Goal: Task Accomplishment & Management: Complete application form

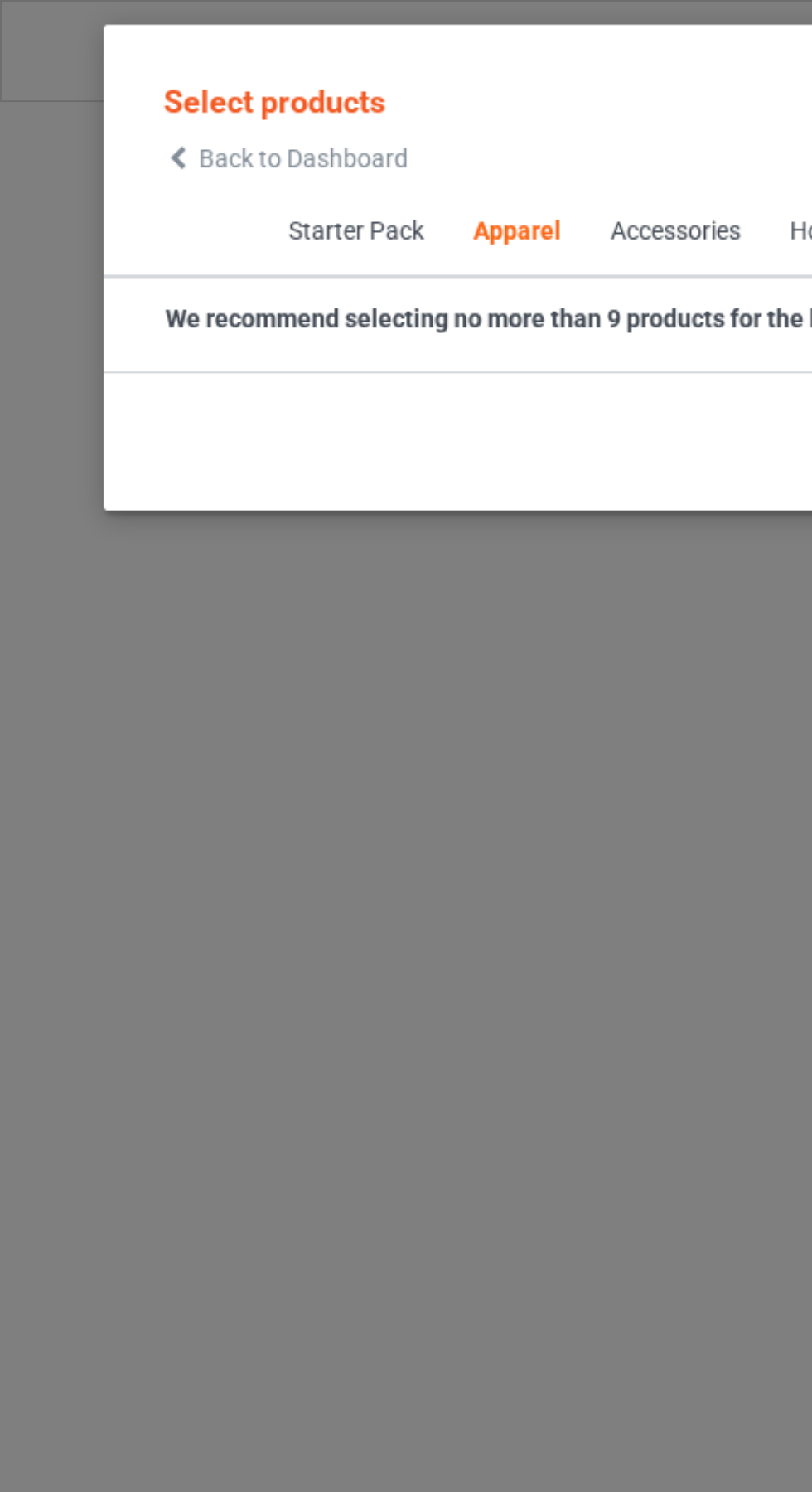
click at [106, 71] on span "Back to Dashboard" at bounding box center [143, 74] width 99 height 13
click at [86, 74] on icon at bounding box center [84, 74] width 14 height 11
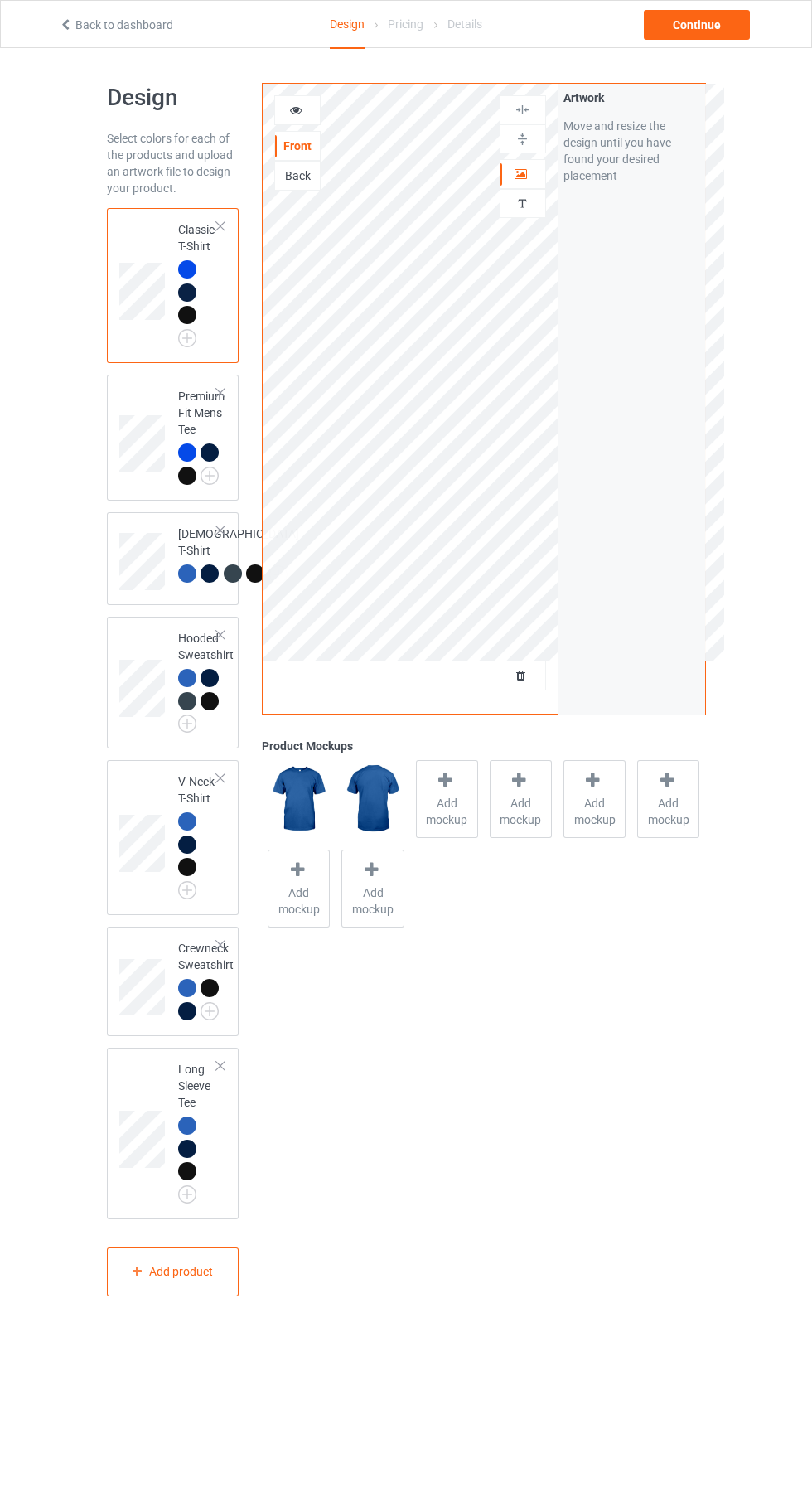
click at [0, 0] on img at bounding box center [0, 0] width 0 height 0
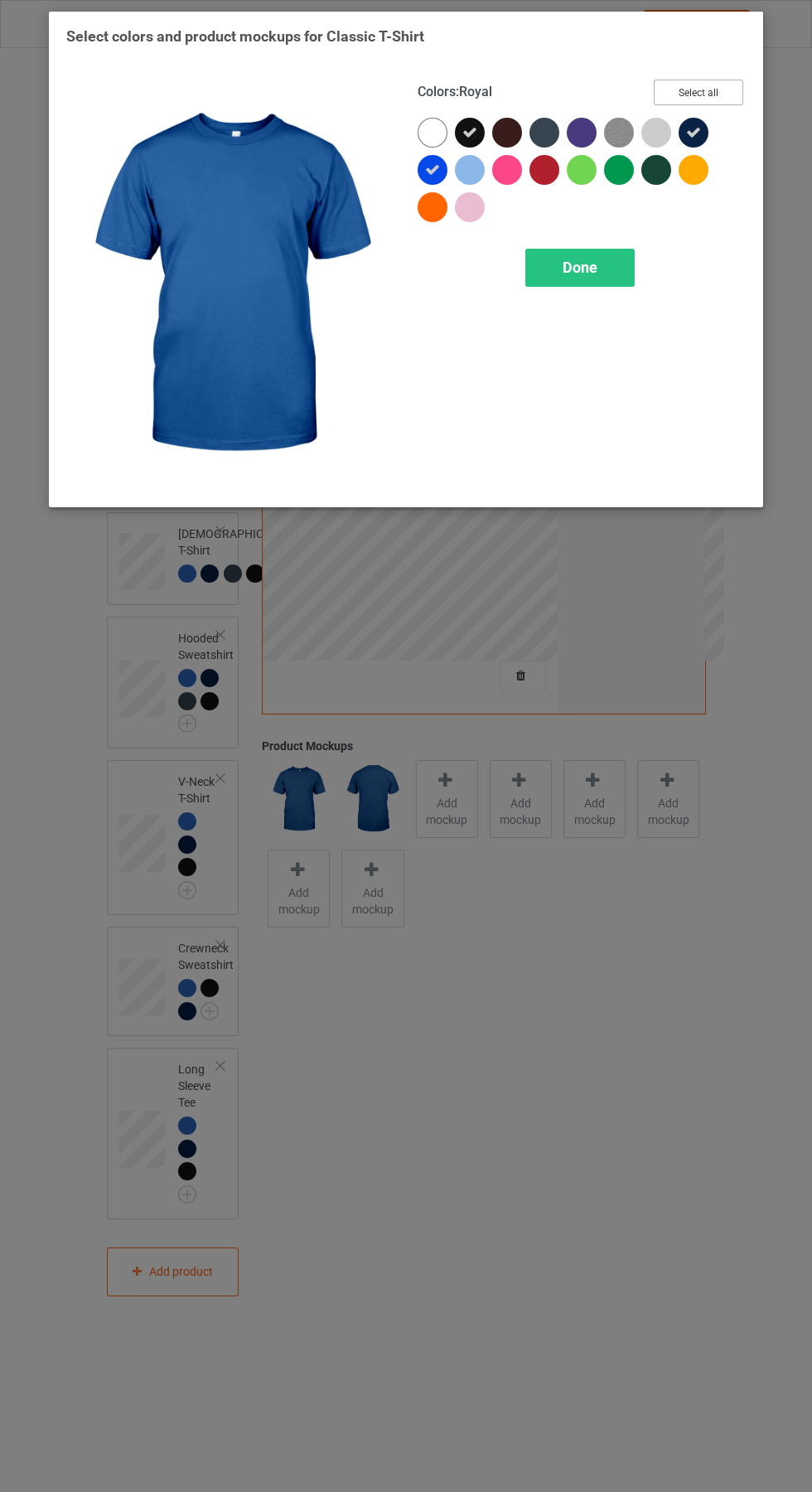
click at [723, 90] on button "Select all" at bounding box center [698, 92] width 90 height 26
click at [580, 269] on span "Done" at bounding box center [580, 267] width 34 height 17
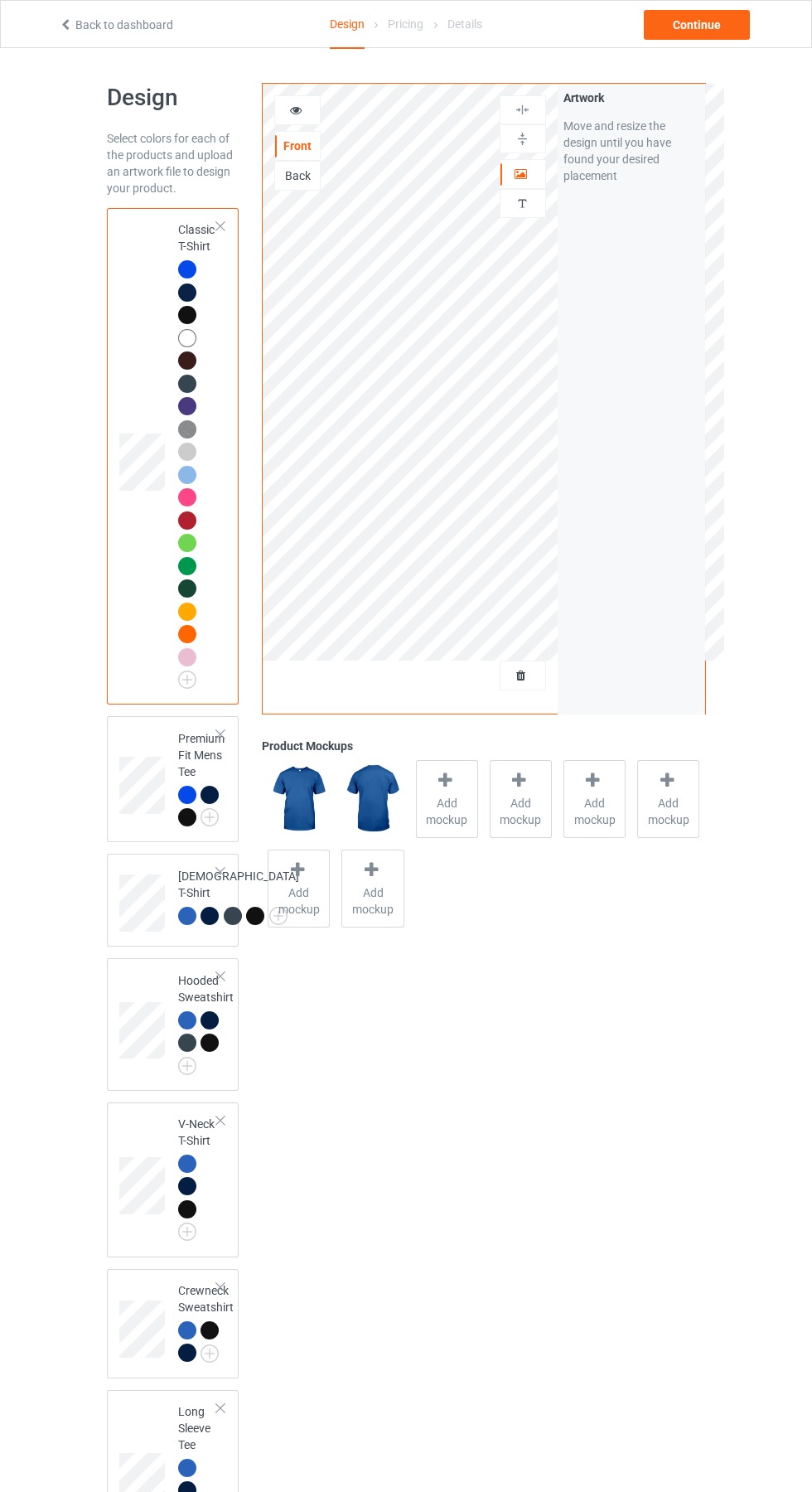
click at [0, 0] on img at bounding box center [0, 0] width 0 height 0
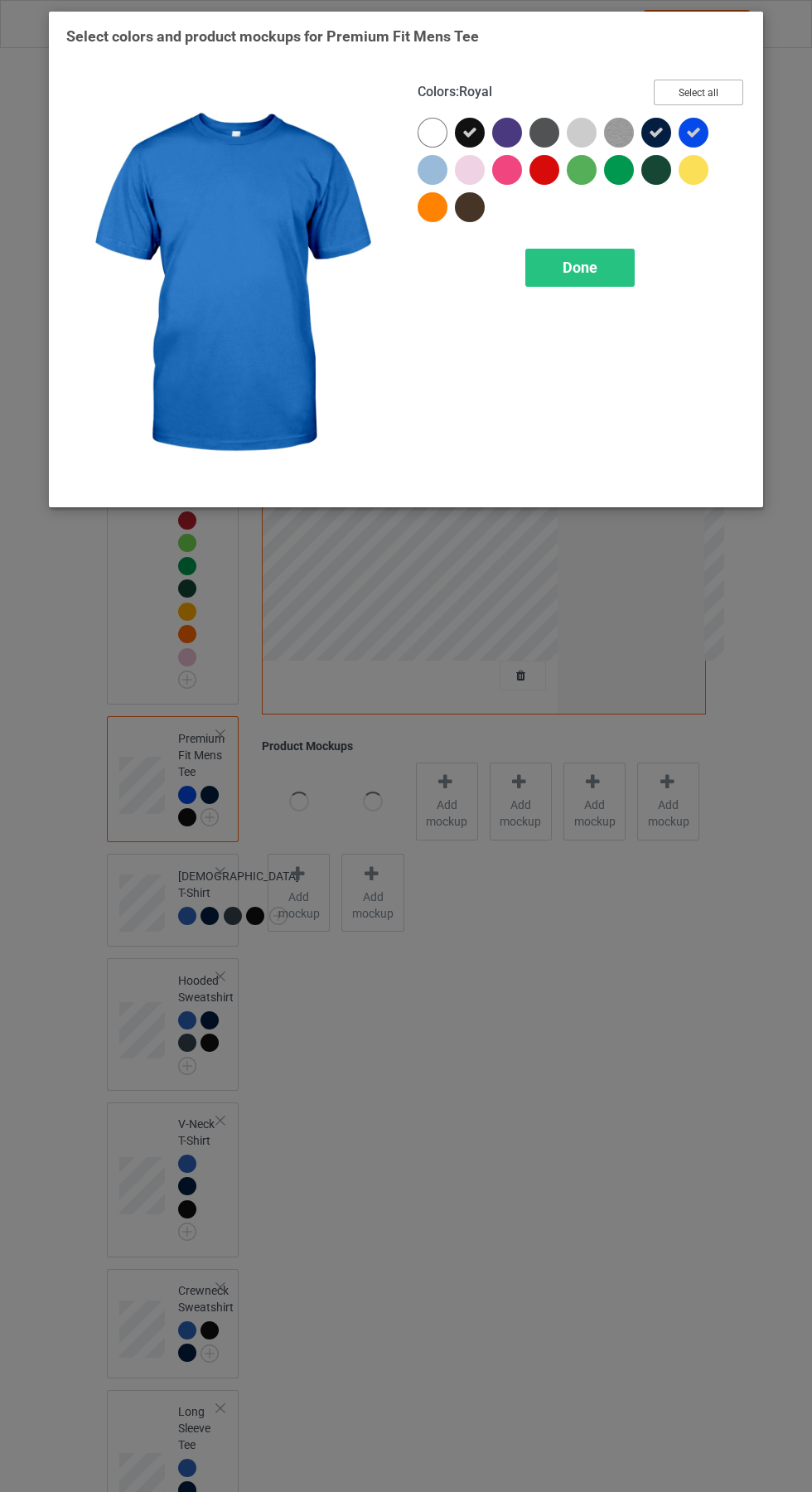
click at [715, 87] on button "Select all" at bounding box center [698, 92] width 90 height 26
click at [596, 274] on span "Done" at bounding box center [580, 267] width 34 height 17
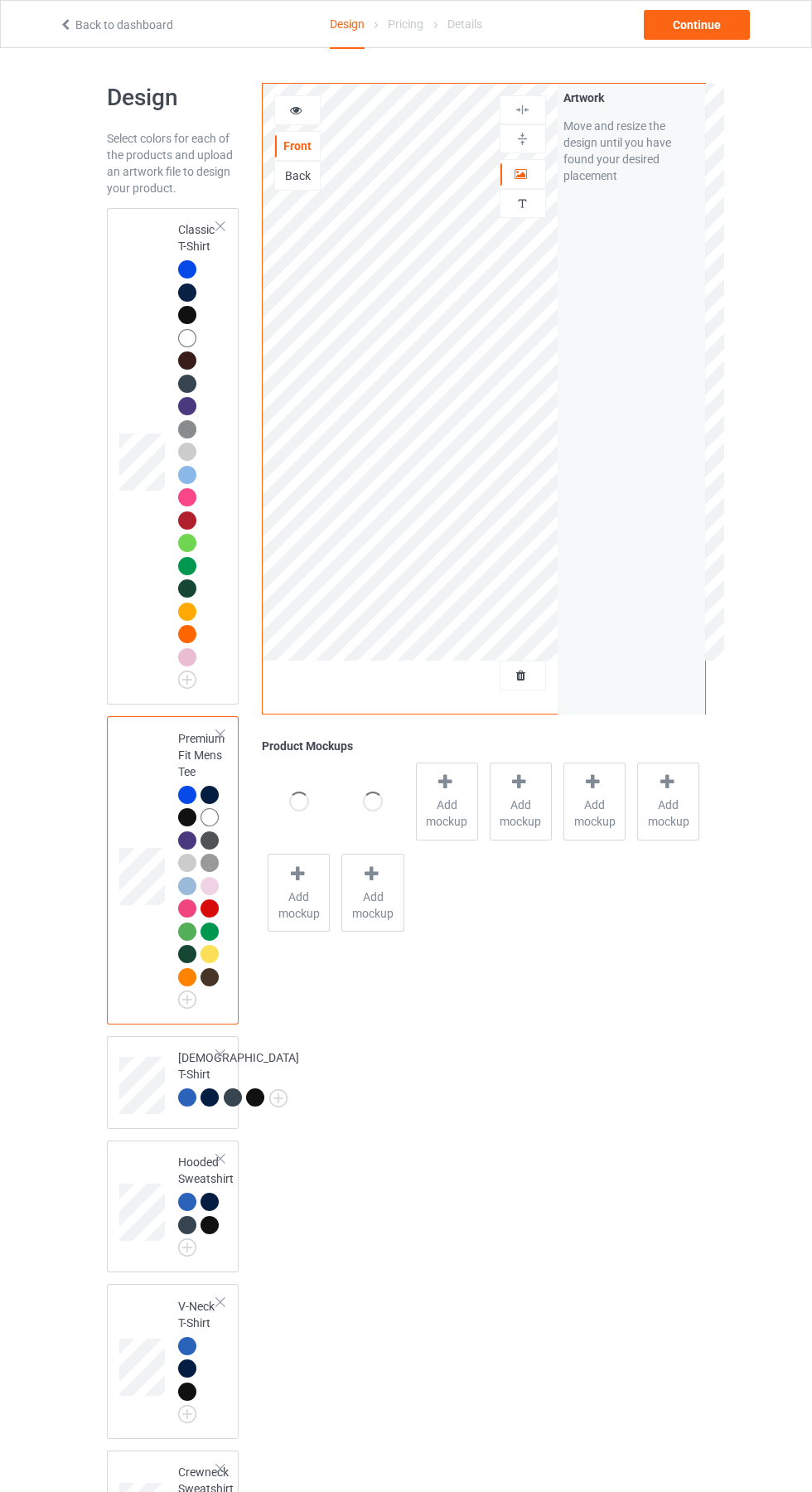
click at [0, 0] on img at bounding box center [0, 0] width 0 height 0
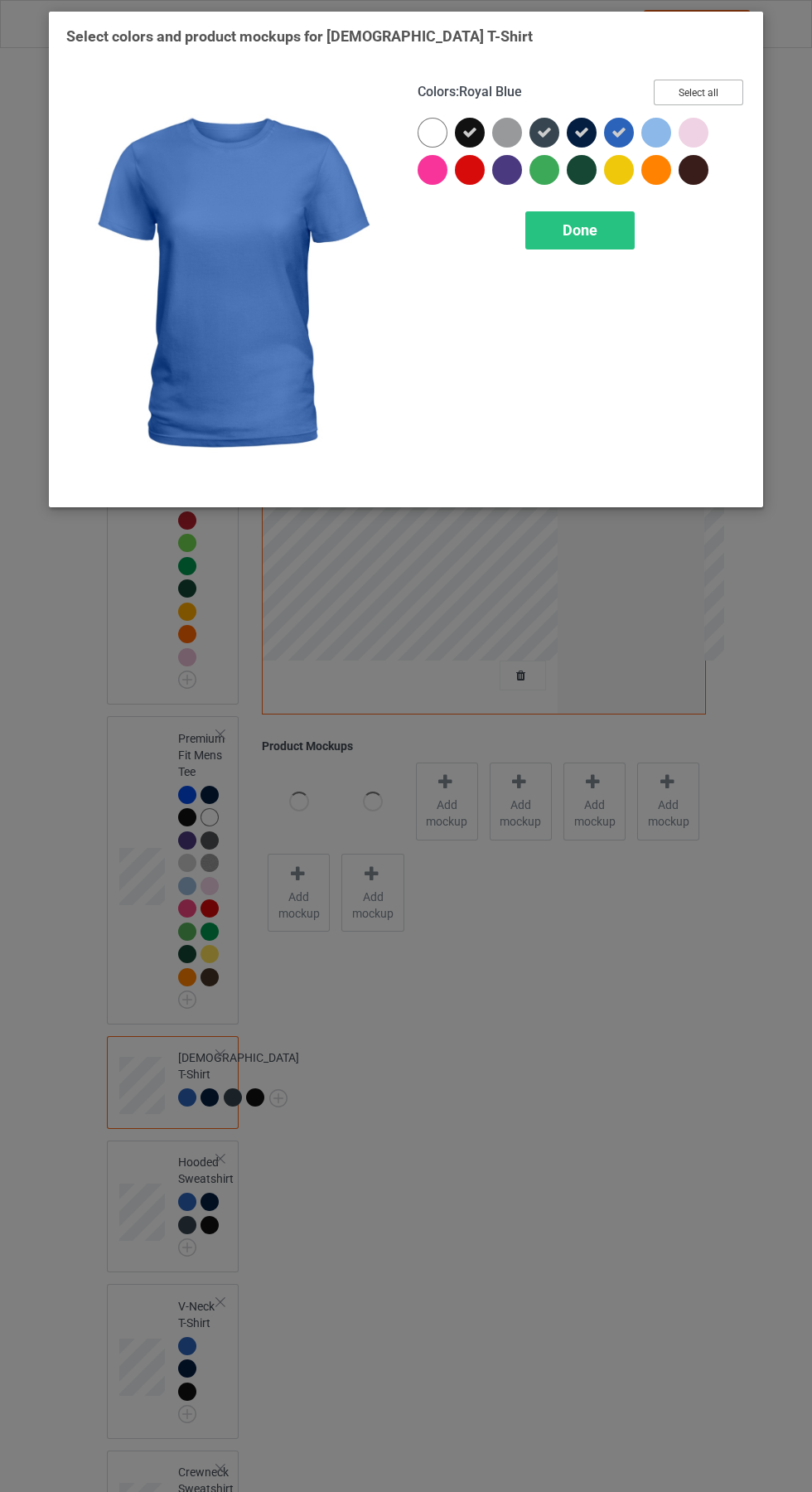
click at [715, 97] on button "Select all" at bounding box center [698, 92] width 90 height 26
click at [580, 230] on span "Done" at bounding box center [580, 230] width 34 height 17
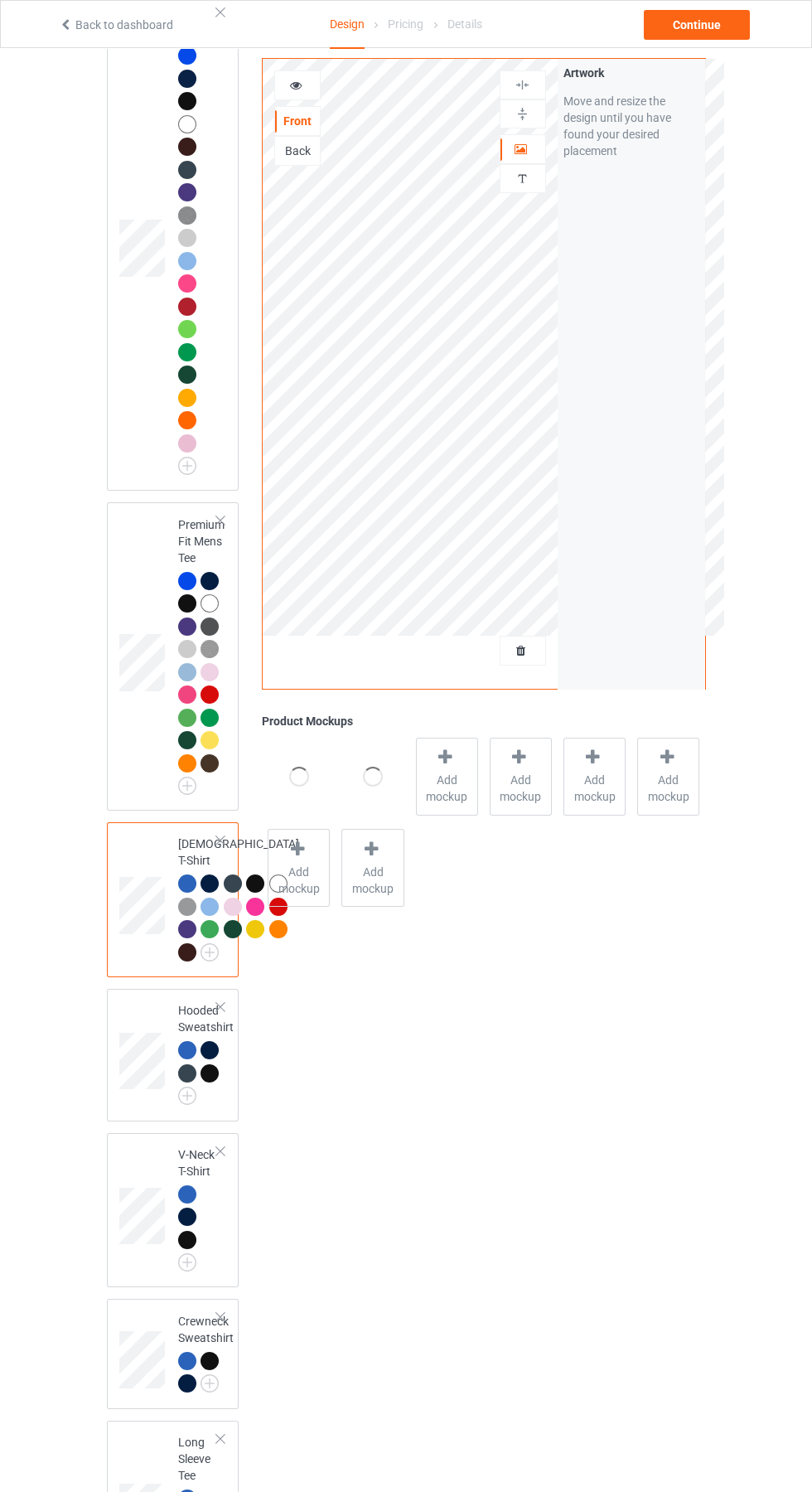
scroll to position [267, 0]
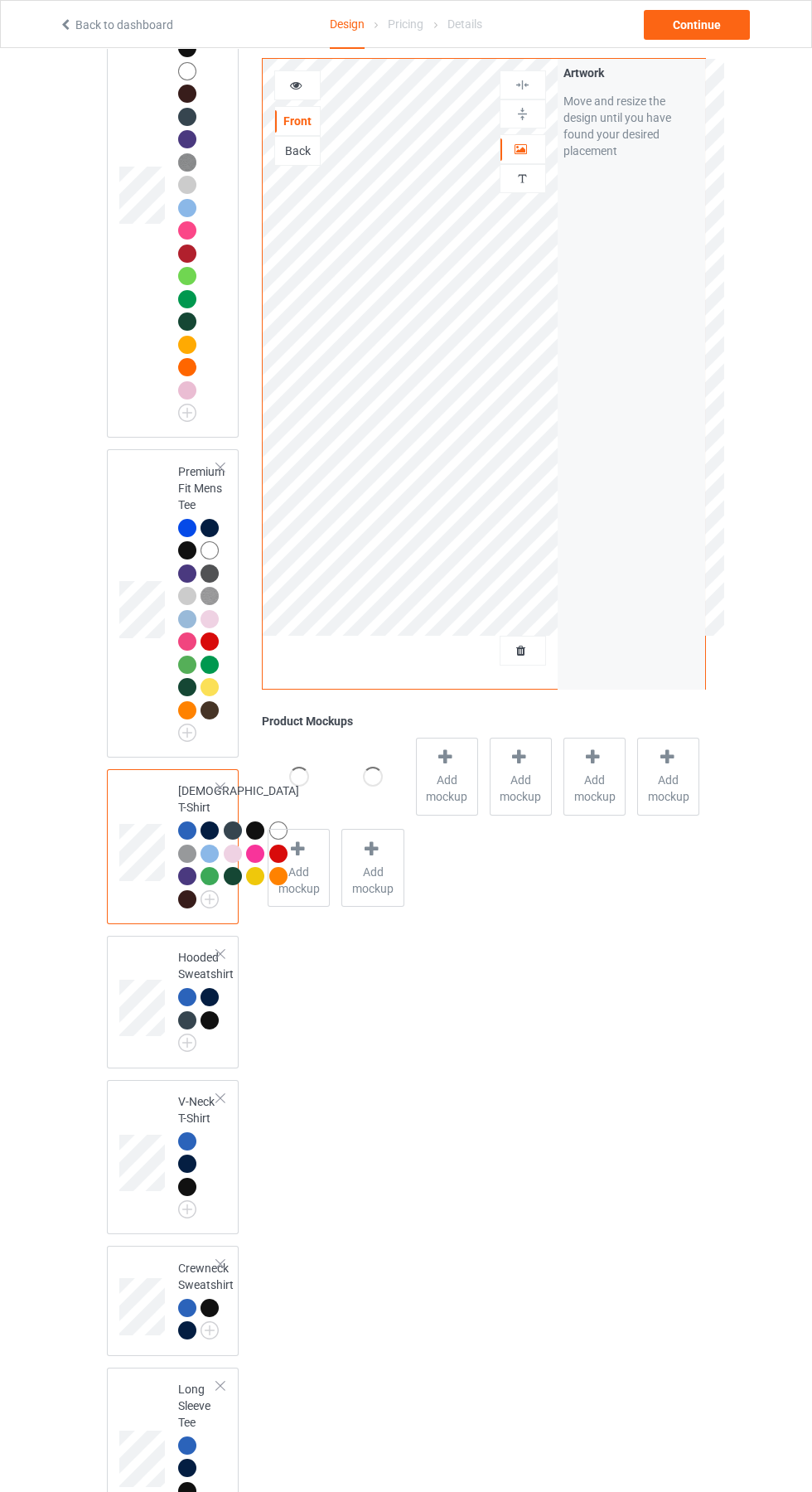
click at [0, 0] on img at bounding box center [0, 0] width 0 height 0
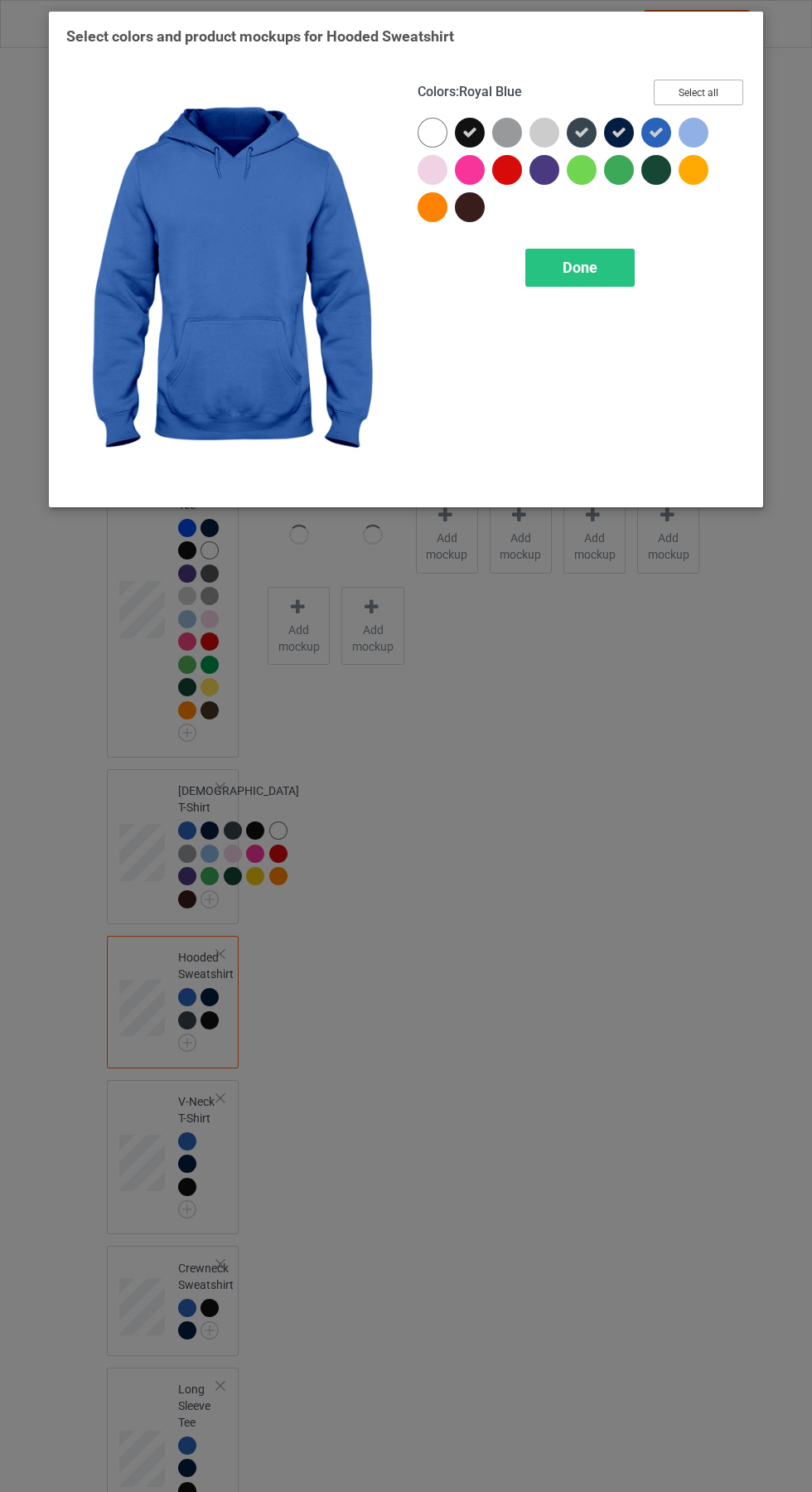
click at [712, 96] on button "Select all" at bounding box center [698, 92] width 90 height 26
click at [591, 279] on div "Done" at bounding box center [580, 268] width 109 height 38
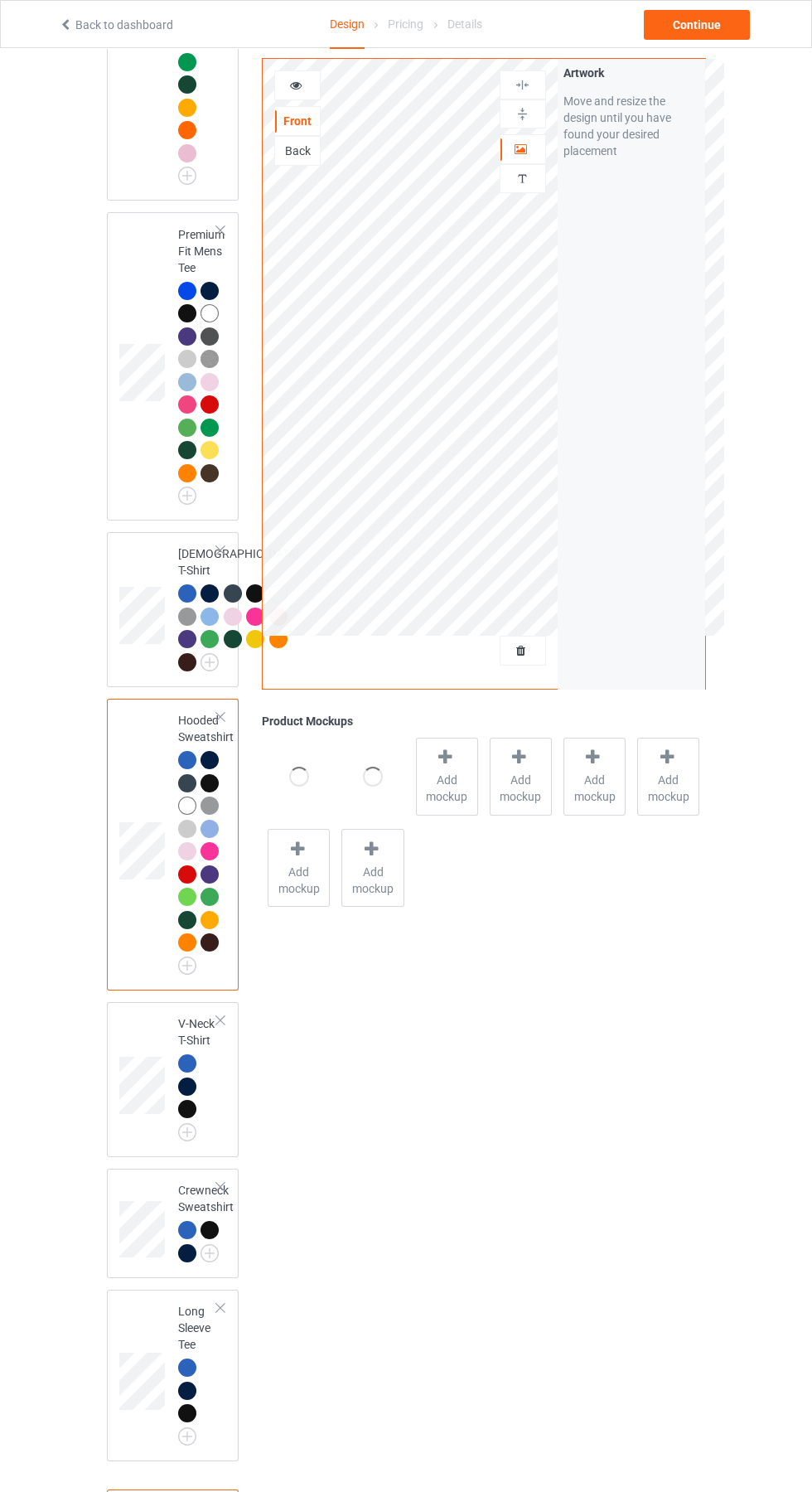
scroll to position [759, 0]
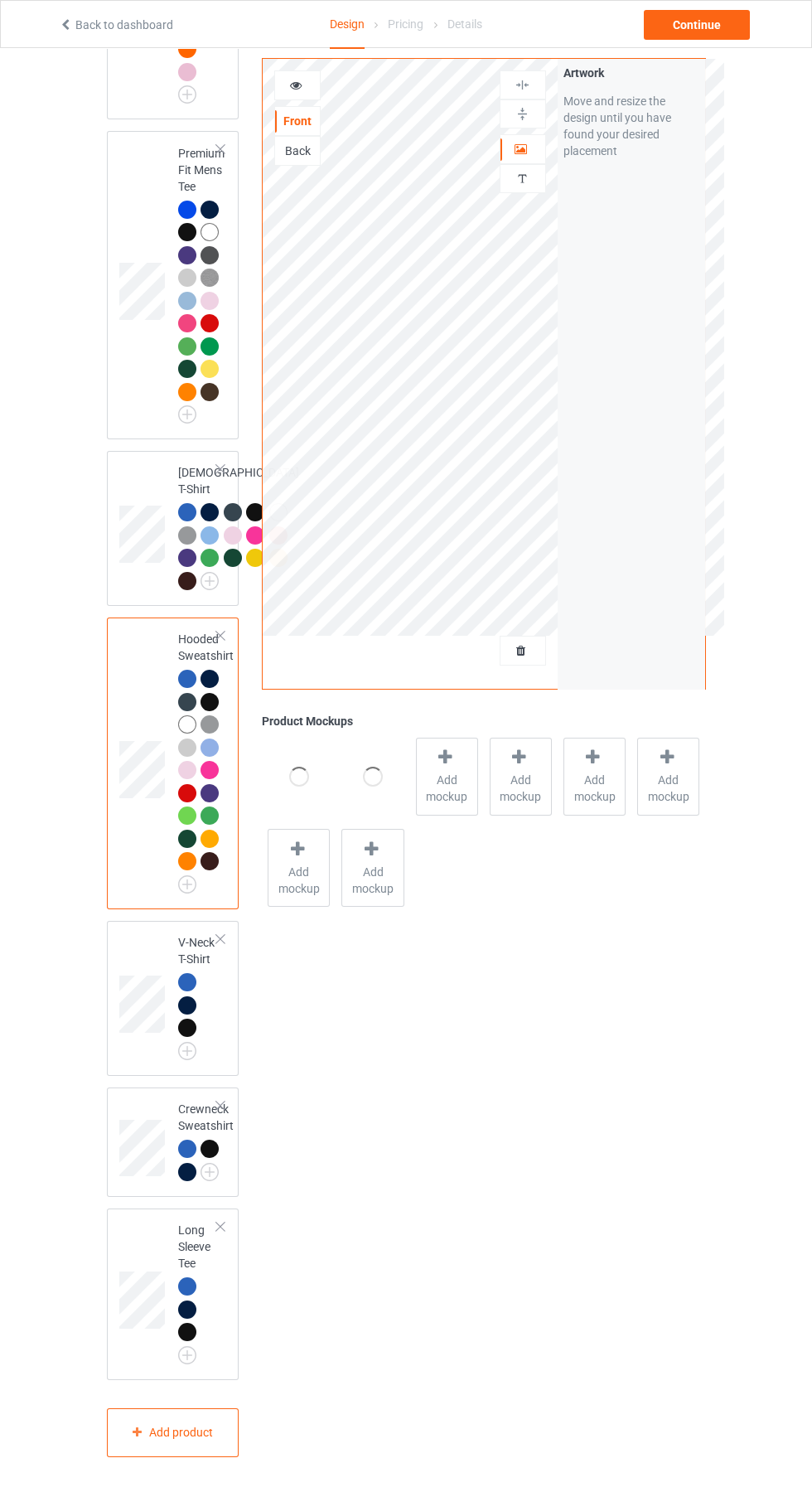
click at [0, 0] on img at bounding box center [0, 0] width 0 height 0
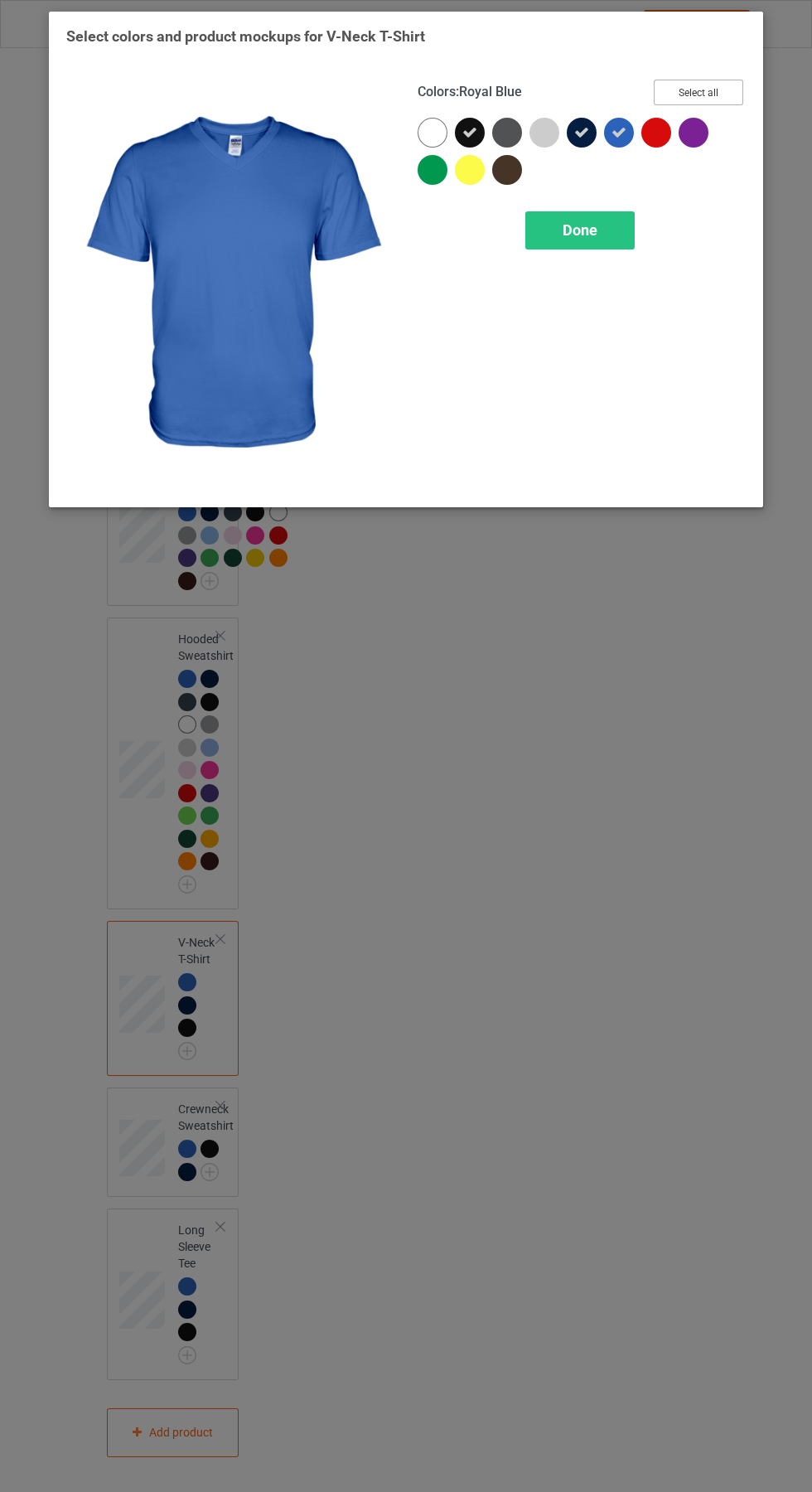
click at [698, 92] on button "Select all" at bounding box center [698, 92] width 90 height 26
click at [568, 240] on div "Done" at bounding box center [580, 230] width 109 height 38
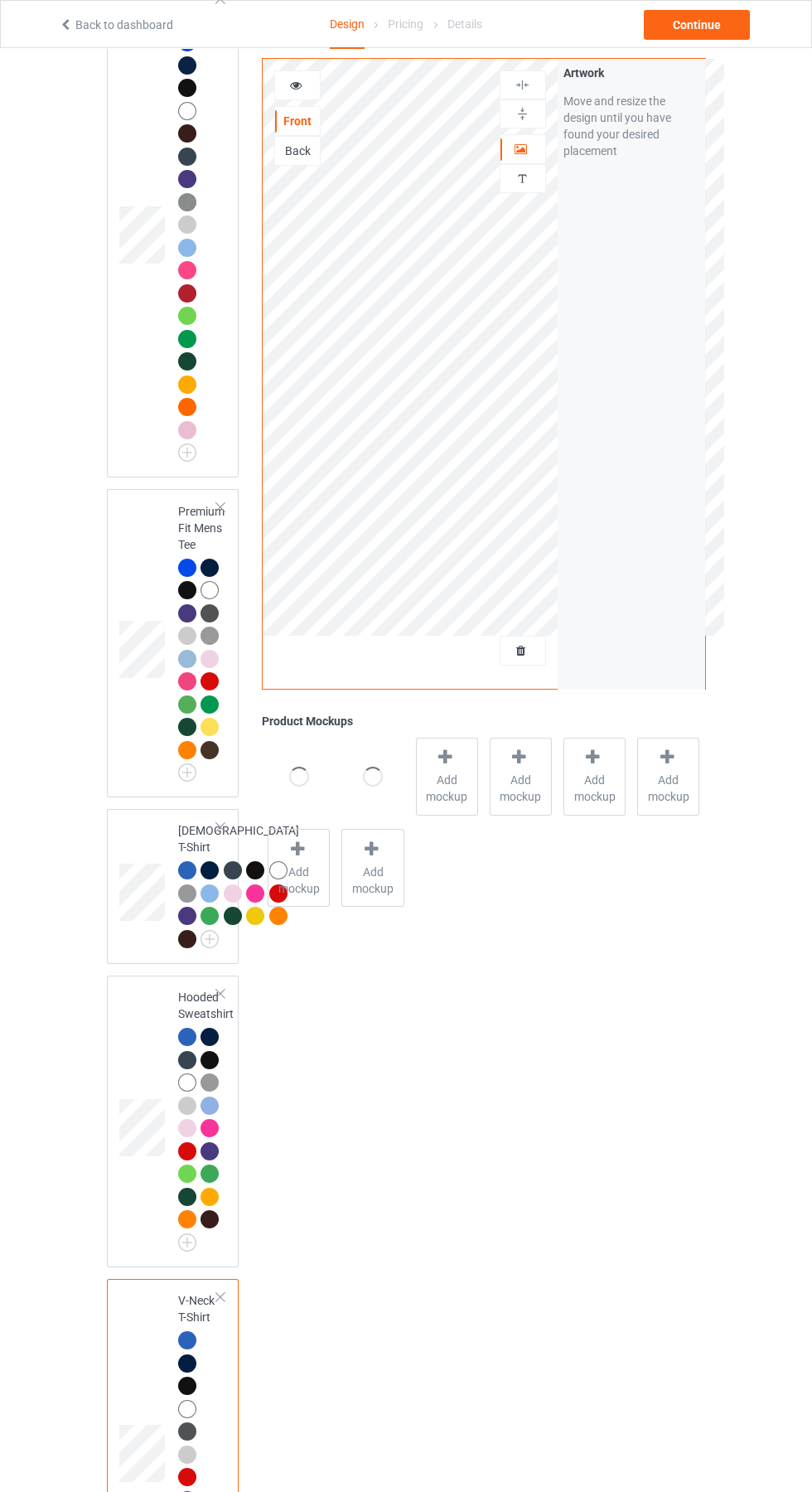
scroll to position [219, 0]
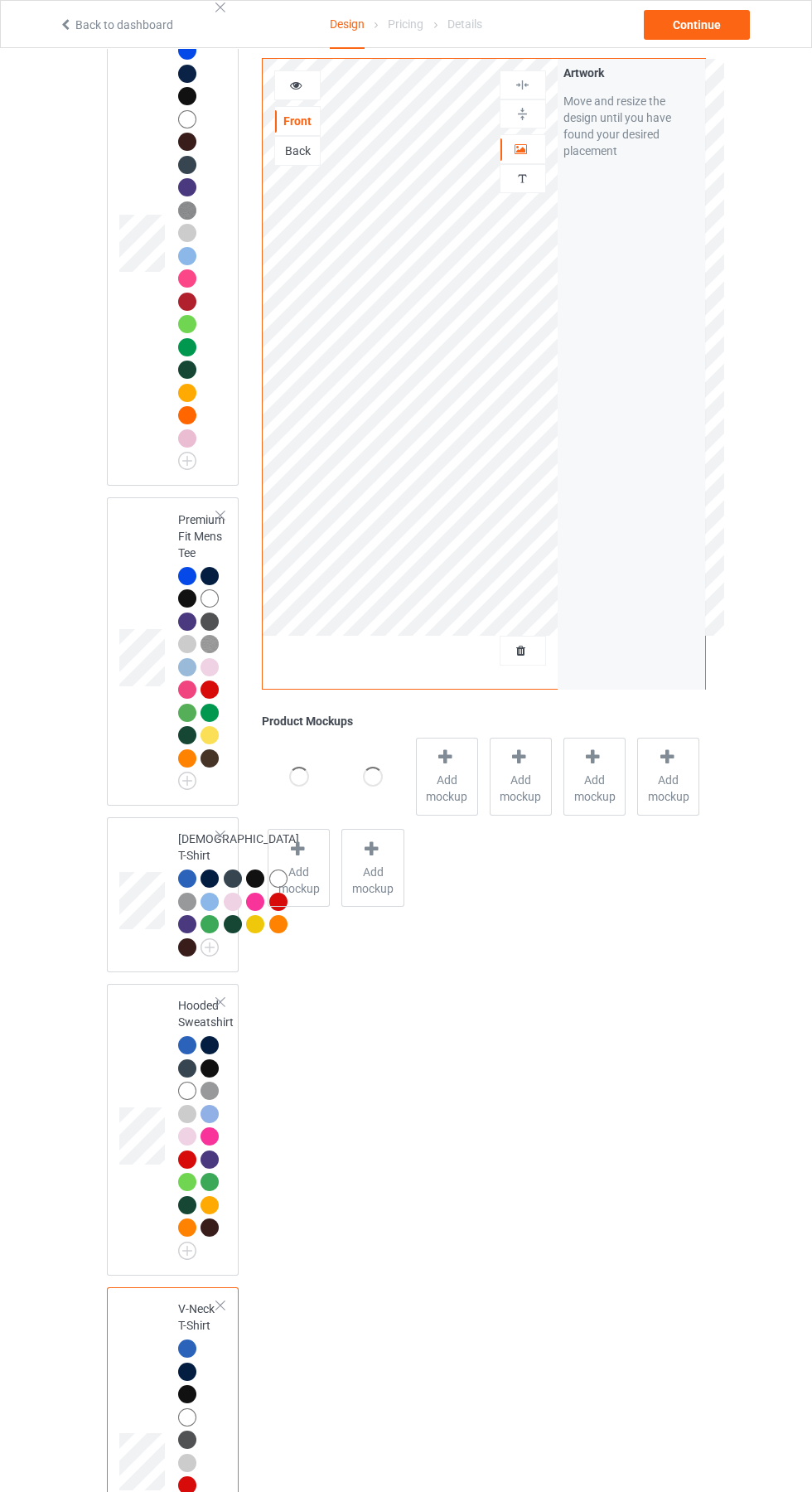
click at [521, 649] on icon at bounding box center [522, 648] width 14 height 11
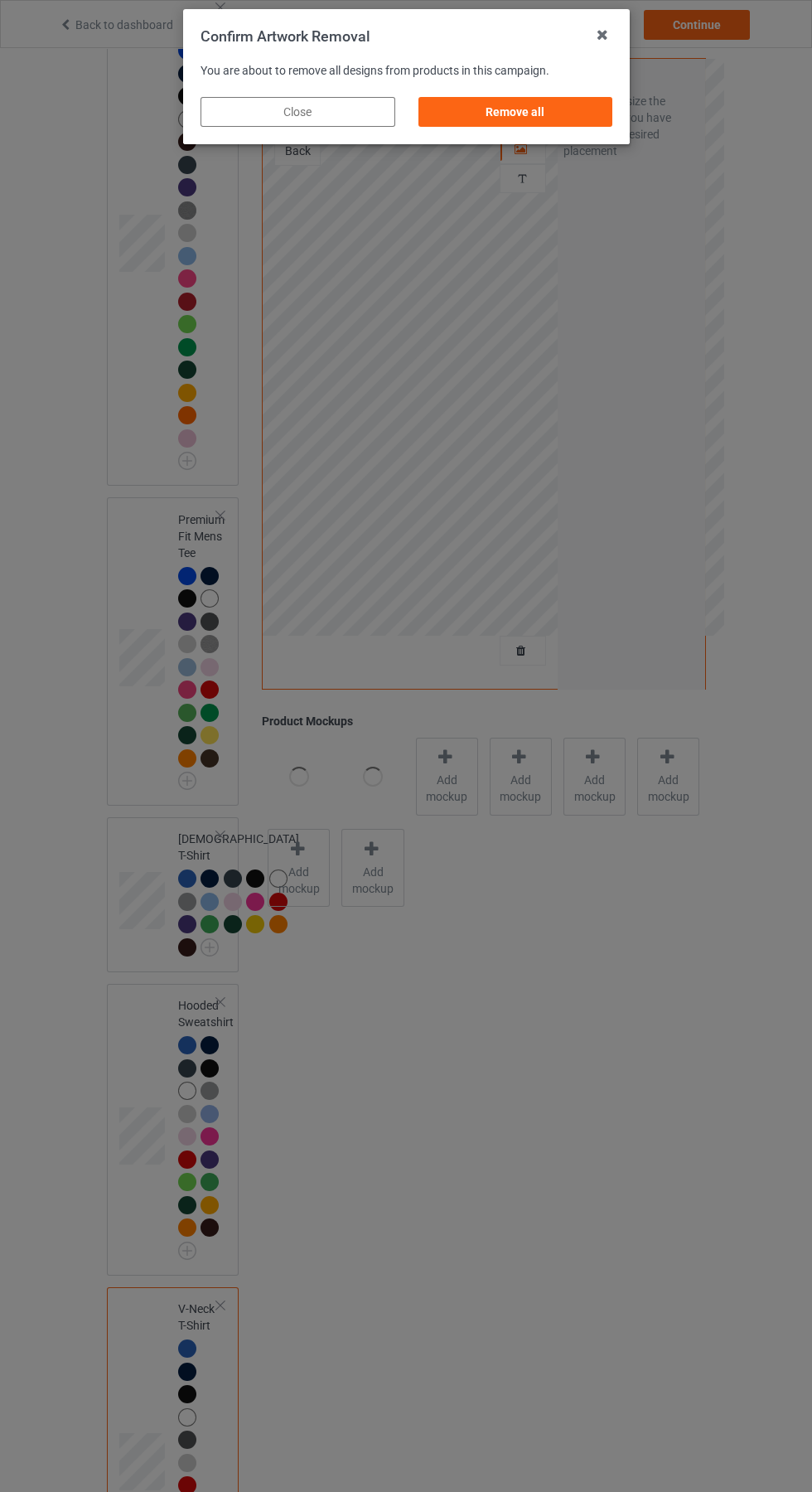
click at [545, 115] on div "Remove all" at bounding box center [515, 112] width 195 height 30
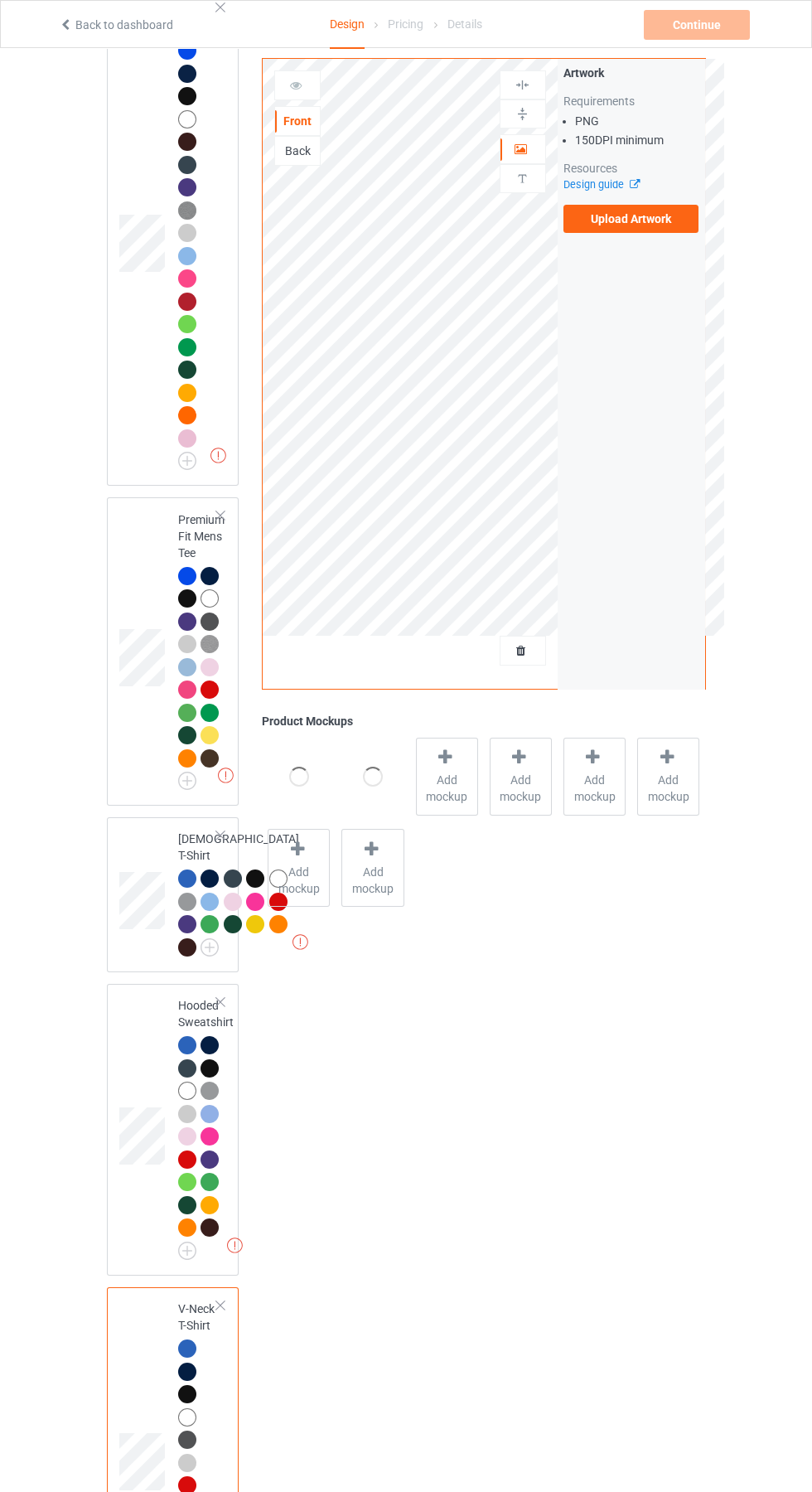
click at [683, 237] on div "Artwork Requirements PNG 150 DPI minimum Resources Design guide Upload Artwork" at bounding box center [631, 148] width 147 height 180
click at [671, 228] on label "Upload Artwork" at bounding box center [631, 219] width 136 height 28
click at [0, 0] on input "Upload Artwork" at bounding box center [0, 0] width 0 height 0
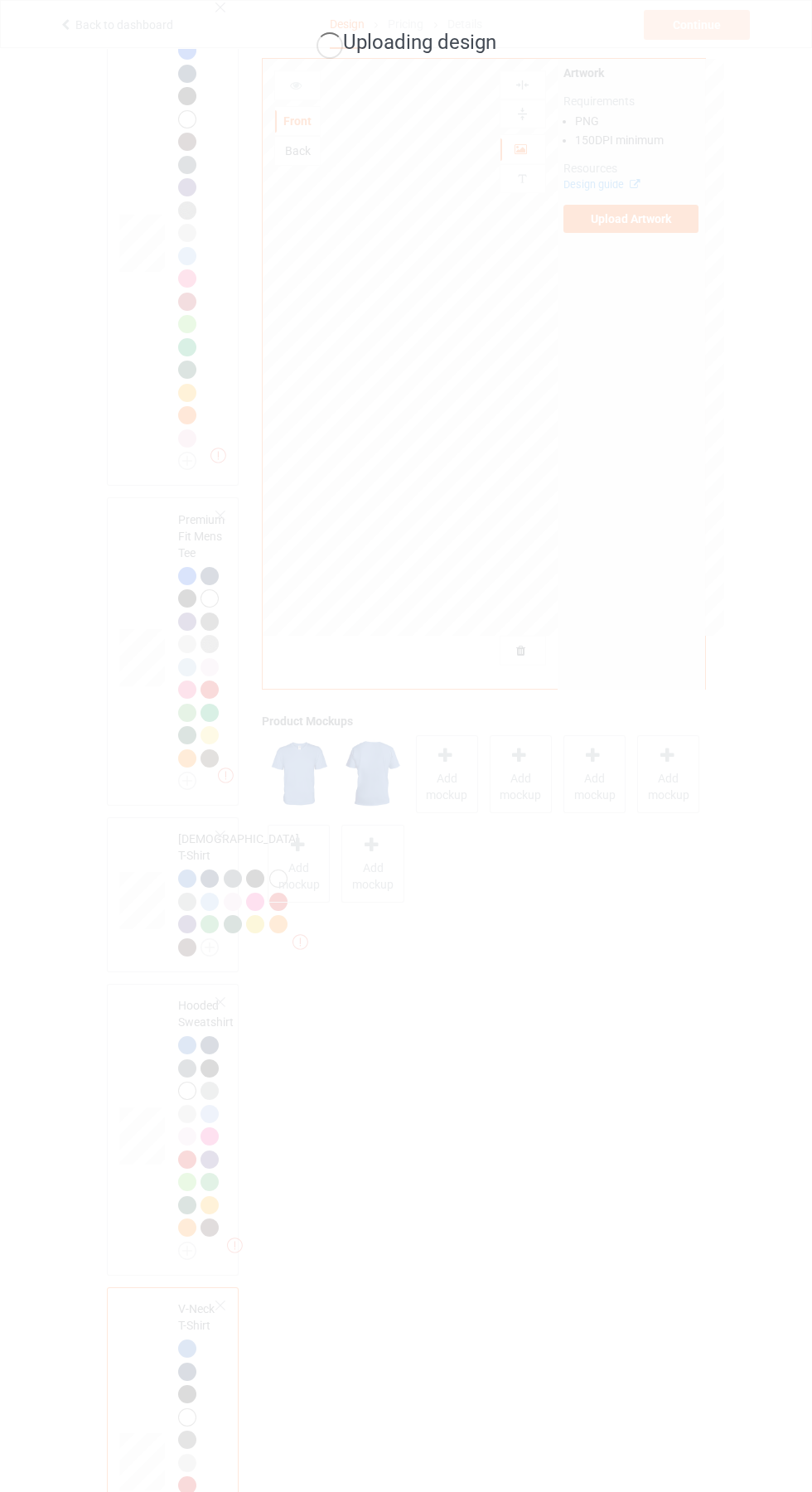
click at [698, 759] on div "Uploading design" at bounding box center [406, 746] width 812 height 1492
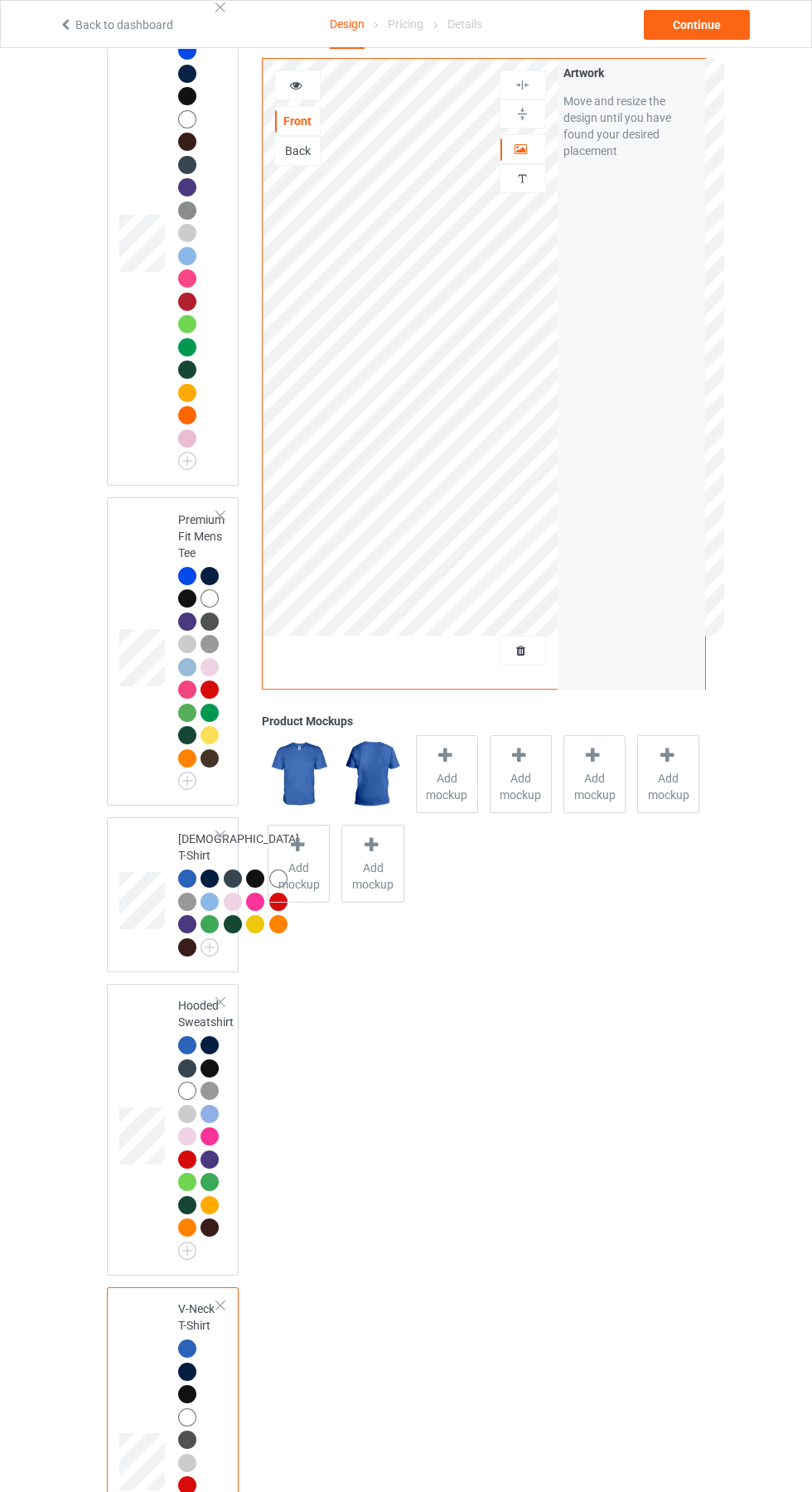
click at [298, 85] on icon at bounding box center [296, 83] width 14 height 11
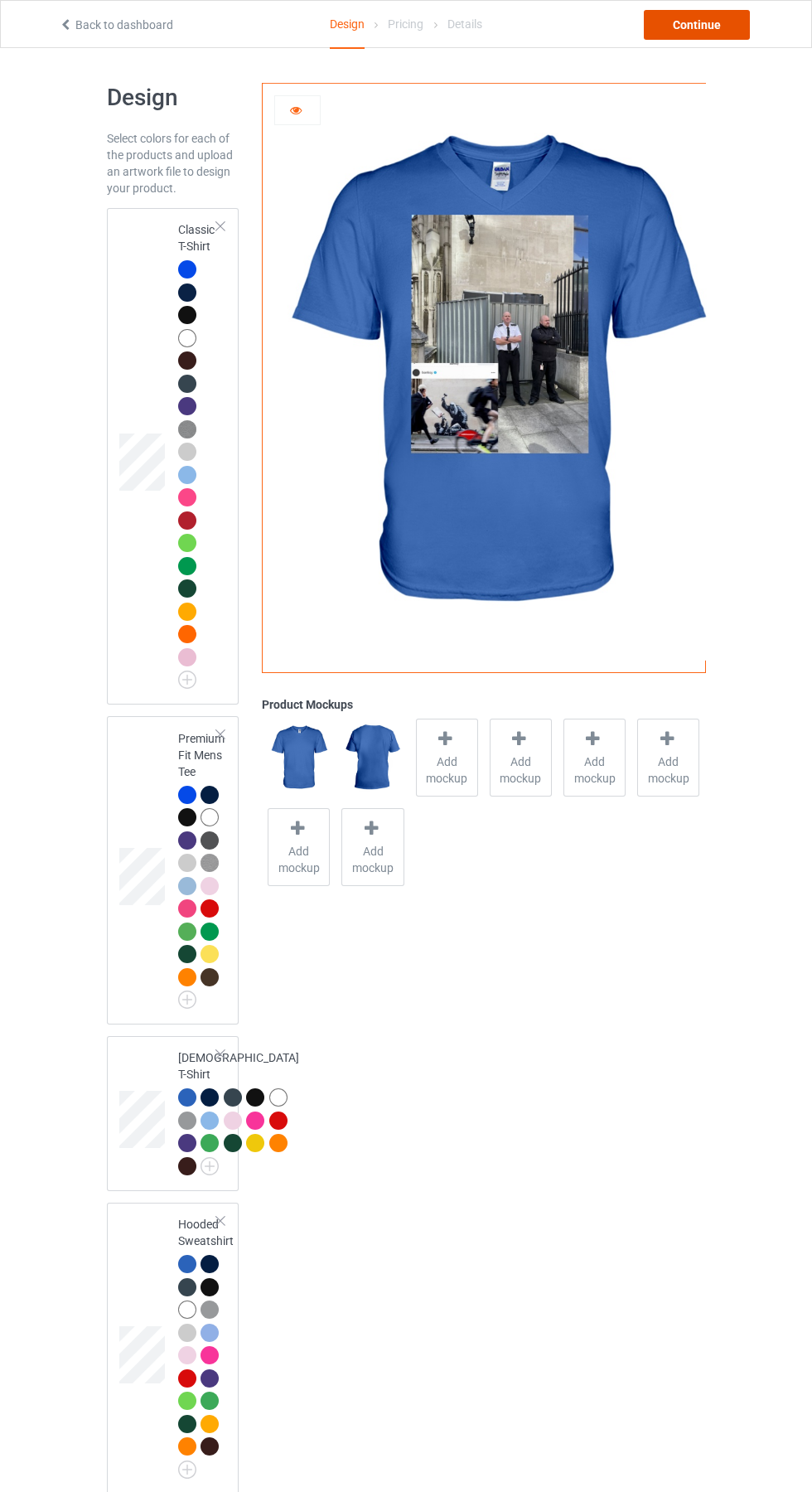
click at [728, 35] on div "Continue" at bounding box center [697, 25] width 106 height 30
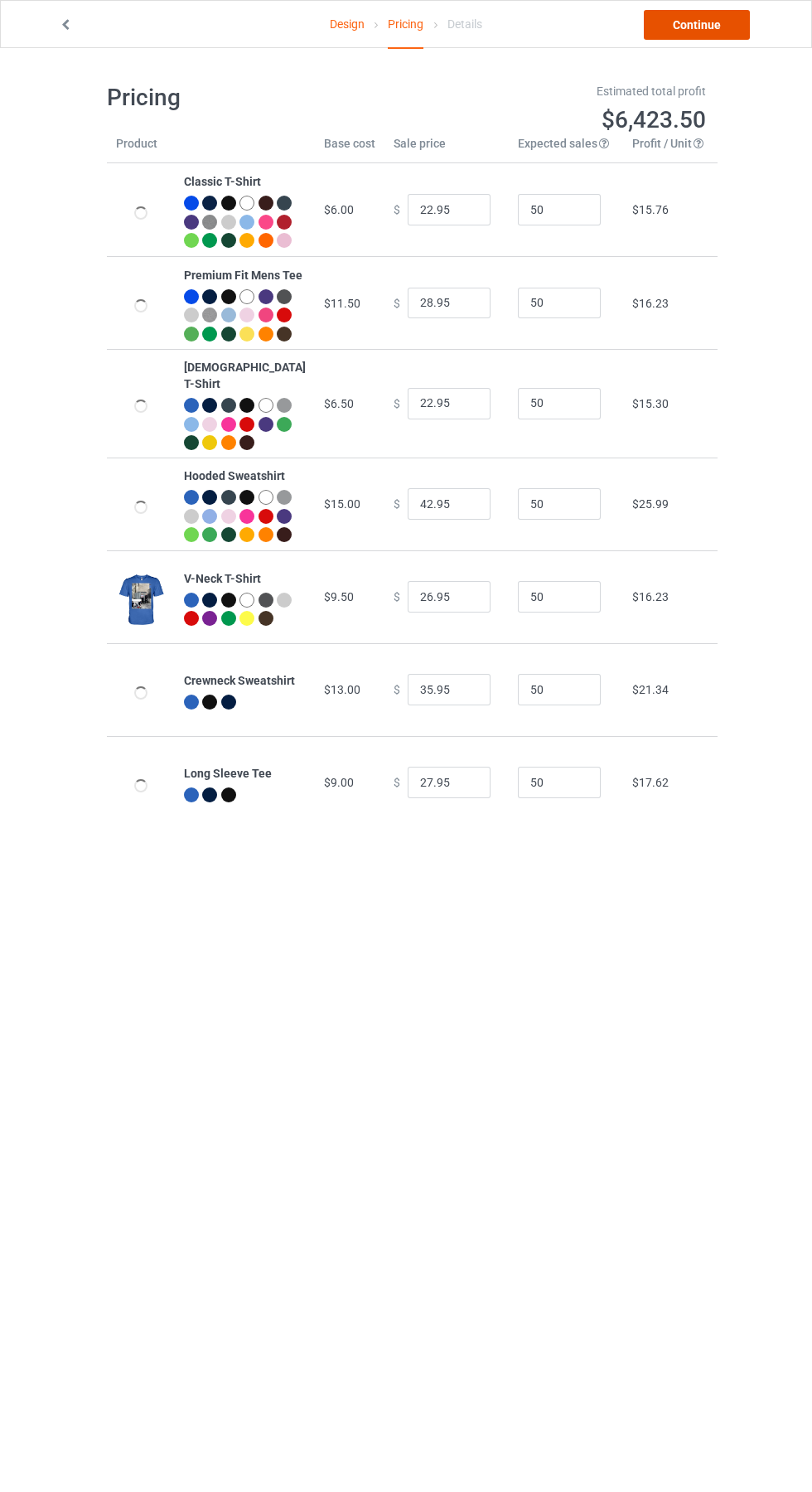
click at [724, 25] on link "Continue" at bounding box center [697, 25] width 106 height 30
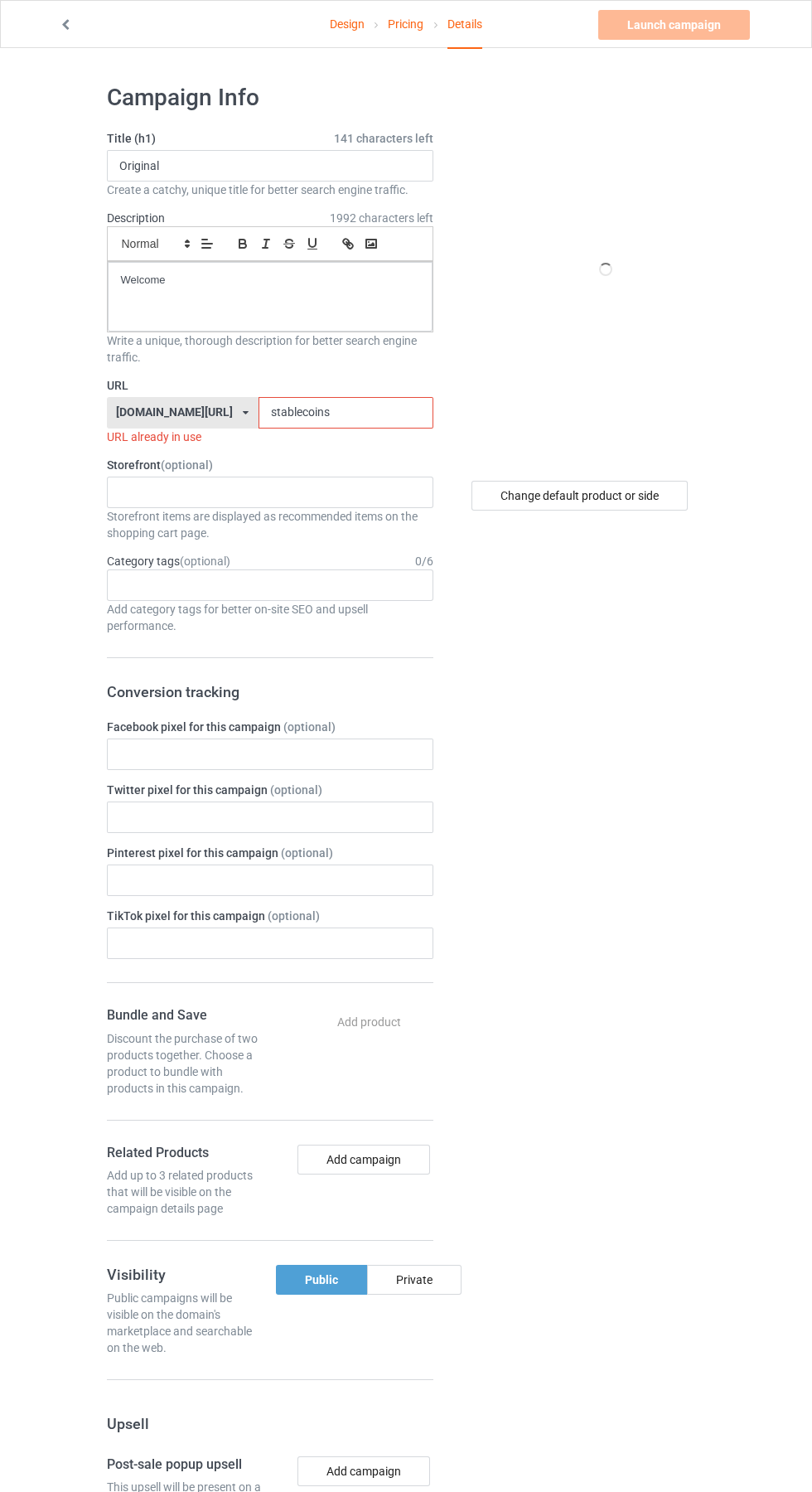
click at [395, 415] on input "stablecoins" at bounding box center [345, 413] width 175 height 32
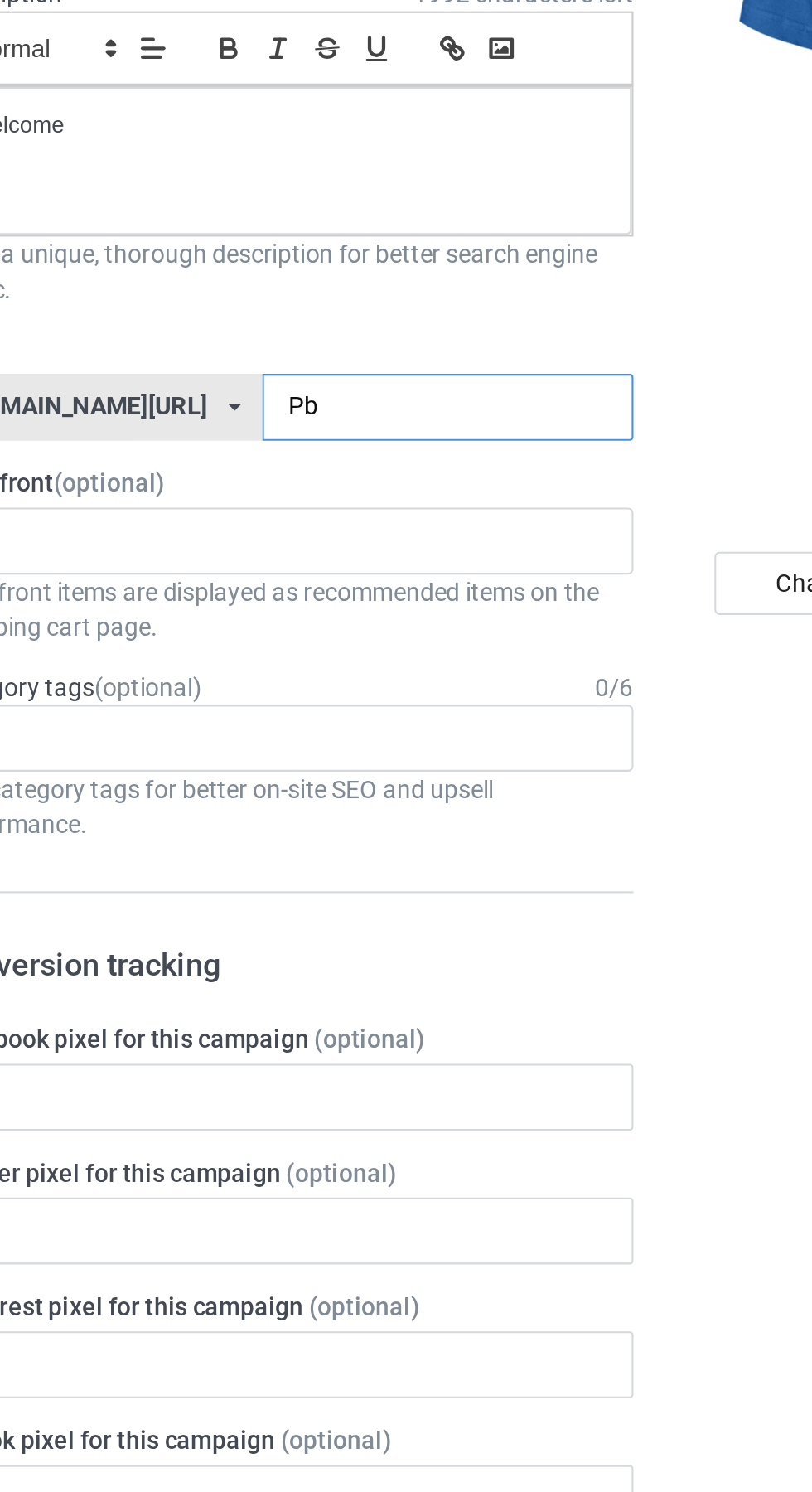
type input "Pbs"
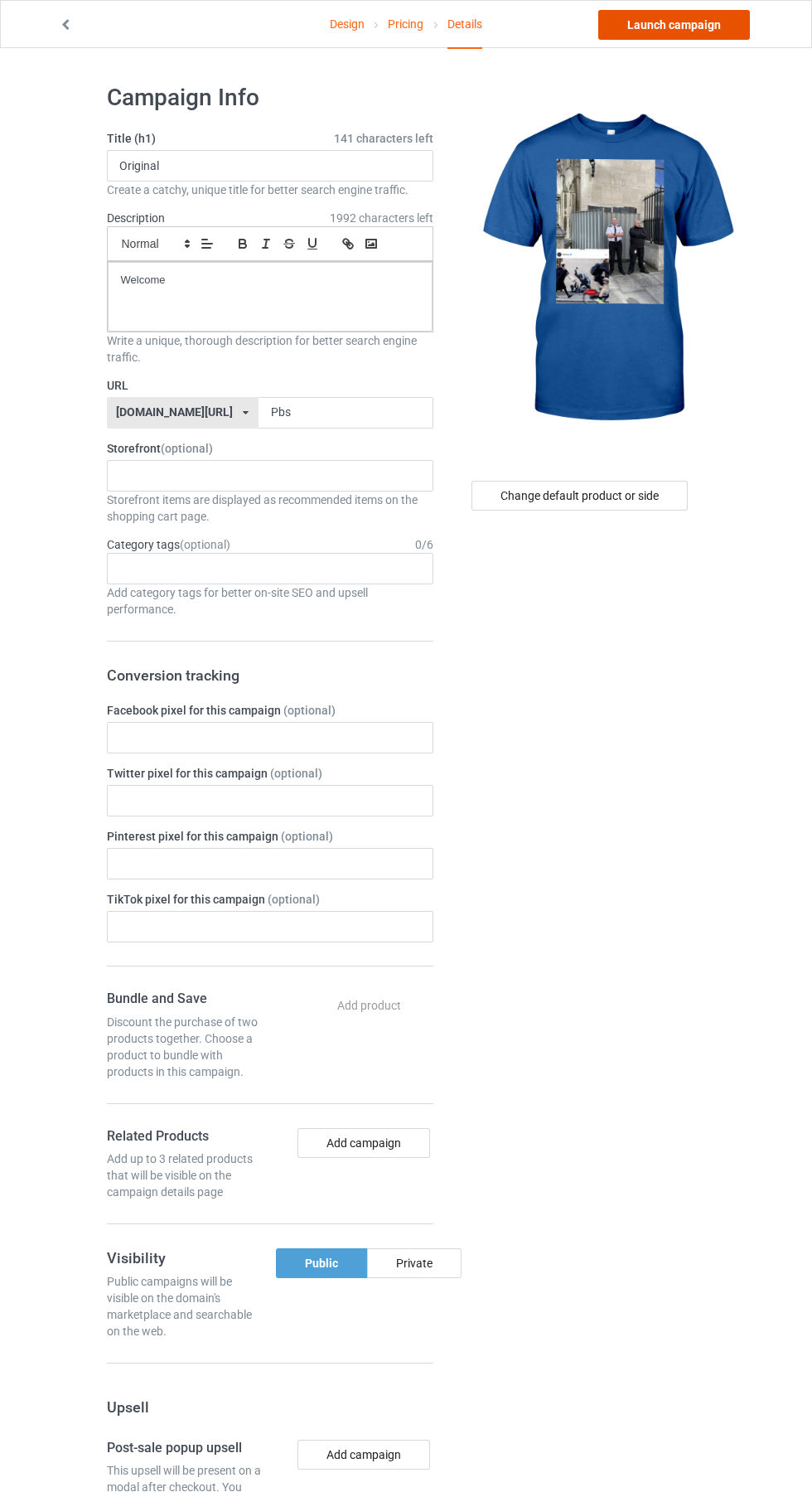
click at [711, 24] on link "Launch campaign" at bounding box center [674, 25] width 152 height 30
